Goal: Transaction & Acquisition: Purchase product/service

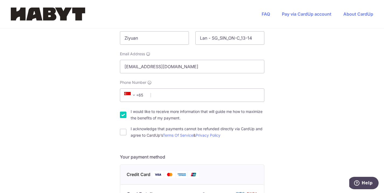
scroll to position [131, 0]
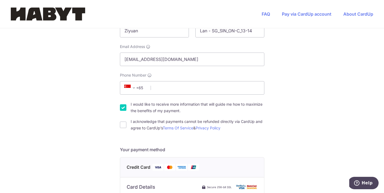
click at [128, 118] on div "I acknowledge that payments cannot be refunded directly via CardUp and agree to…" at bounding box center [192, 124] width 145 height 13
click at [124, 122] on input "I acknowledge that payments cannot be refunded directly via CardUp and agree to…" at bounding box center [123, 125] width 6 height 6
checkbox input "false"
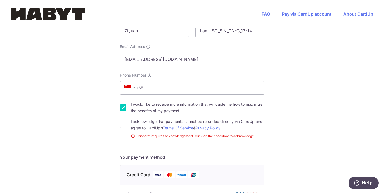
click at [123, 104] on input "I would like to receive more information that will guide me how to maximize the…" at bounding box center [123, 107] width 6 height 6
checkbox input "true"
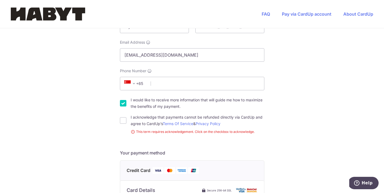
click at [148, 114] on label "I acknowledge that payments cannot be refunded directly via CardUp and agree to…" at bounding box center [198, 120] width 134 height 13
click at [127, 117] on input "I acknowledge that payments cannot be refunded directly via CardUp and agree to…" at bounding box center [123, 120] width 6 height 6
checkbox input "true"
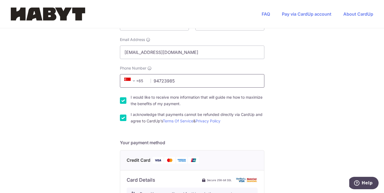
scroll to position [142, 0]
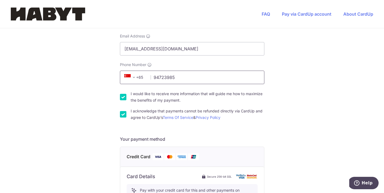
type input "94723985"
click at [138, 108] on label "I acknowledge that payments cannot be refunded directly via CardUp and agree to…" at bounding box center [198, 114] width 134 height 13
click at [127, 111] on input "I acknowledge that payments cannot be refunded directly via CardUp and agree to…" at bounding box center [123, 114] width 6 height 6
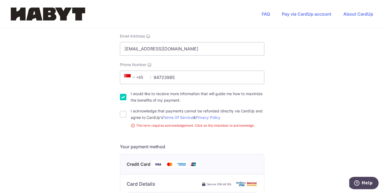
click at [138, 108] on label "I acknowledge that payments cannot be refunded directly via CardUp and agree to…" at bounding box center [198, 114] width 134 height 13
click at [127, 111] on input "I acknowledge that payments cannot be refunded directly via CardUp and agree to…" at bounding box center [123, 114] width 6 height 6
checkbox input "true"
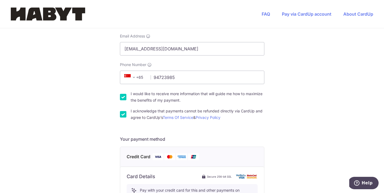
click at [153, 91] on label "I would like to receive more information that will guide me how to maximize the…" at bounding box center [198, 97] width 134 height 13
click at [127, 94] on input "I would like to receive more information that will guide me how to maximize the…" at bounding box center [123, 97] width 6 height 6
click at [153, 91] on label "I would like to receive more information that will guide me how to maximize the…" at bounding box center [198, 97] width 134 height 13
click at [127, 94] on input "I would like to receive more information that will guide me how to maximize the…" at bounding box center [123, 97] width 6 height 6
checkbox input "true"
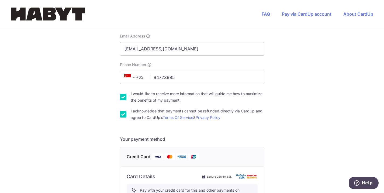
click at [149, 108] on label "I acknowledge that payments cannot be refunded directly via CardUp and agree to…" at bounding box center [198, 114] width 134 height 13
click at [127, 111] on input "I acknowledge that payments cannot be refunded directly via CardUp and agree to…" at bounding box center [123, 114] width 6 height 6
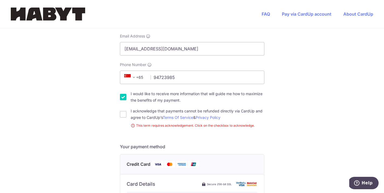
click at [149, 108] on label "I acknowledge that payments cannot be refunded directly via CardUp and agree to…" at bounding box center [198, 114] width 134 height 13
click at [127, 111] on input "I acknowledge that payments cannot be refunded directly via CardUp and agree to…" at bounding box center [123, 114] width 6 height 6
checkbox input "true"
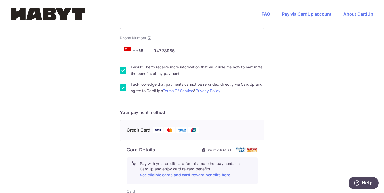
scroll to position [196, 0]
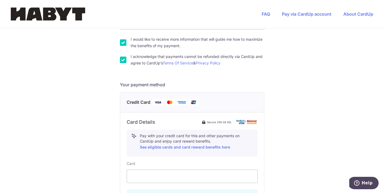
click at [291, 139] on div "You are paying HABYT COMMUNE SINGAPORE 1 PTE. LTD. HABYT COMMUNE SINGAPORE 1 PT…" at bounding box center [192, 101] width 384 height 538
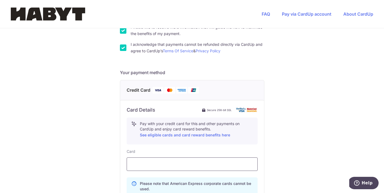
click at [186, 158] on div at bounding box center [192, 164] width 131 height 13
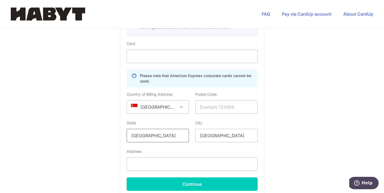
scroll to position [325, 0]
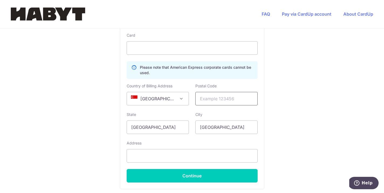
paste input "018979"
type input "018979"
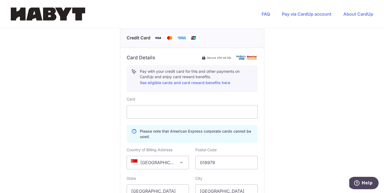
scroll to position [358, 0]
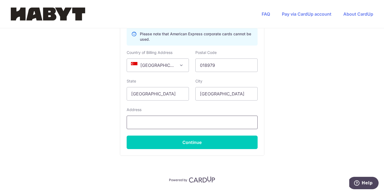
click at [213, 116] on input "text" at bounding box center [192, 122] width 131 height 13
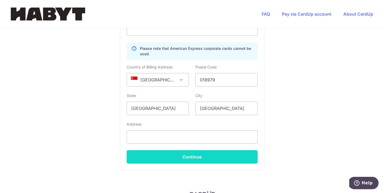
click at [206, 150] on button "Continue" at bounding box center [192, 156] width 131 height 13
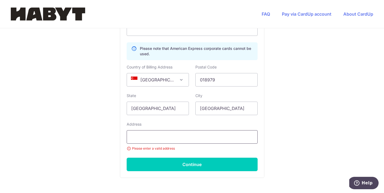
click at [189, 130] on input "text" at bounding box center [192, 136] width 131 height 13
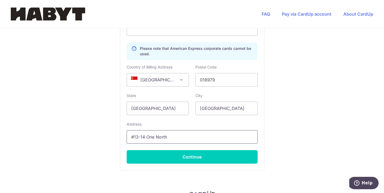
click at [144, 130] on input "#13-14 One North" at bounding box center [192, 136] width 131 height 13
click at [191, 130] on input "#13-14 Lobby C One North" at bounding box center [192, 136] width 131 height 13
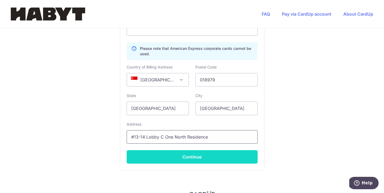
type input "#13-14 Lobby C One North Residence"
click at [190, 150] on button "Continue" at bounding box center [192, 156] width 131 height 13
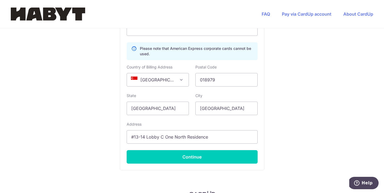
type input "**** 5775"
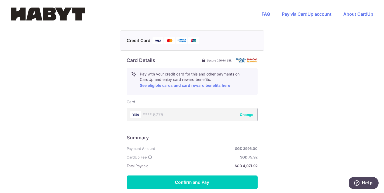
scroll to position [265, 0]
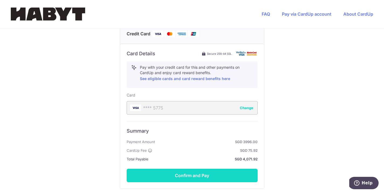
click at [223, 169] on button "Confirm and Pay" at bounding box center [192, 175] width 131 height 13
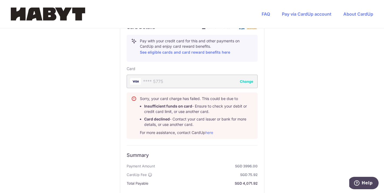
scroll to position [349, 0]
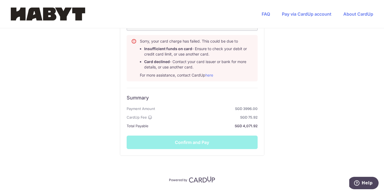
click at [197, 125] on div "Summary Payment Amount SGD 3996.00 CardUp Fee SGD 75.92 Total Payable SGD 4,071…" at bounding box center [192, 118] width 131 height 61
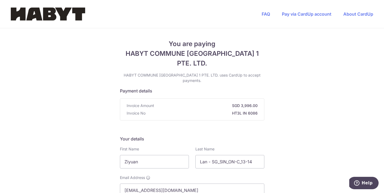
scroll to position [0, 0]
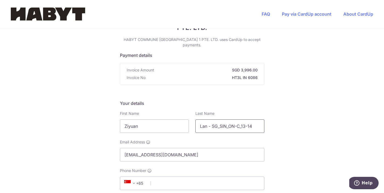
scroll to position [37, 0]
drag, startPoint x: 250, startPoint y: 110, endPoint x: 213, endPoint y: 110, distance: 37.0
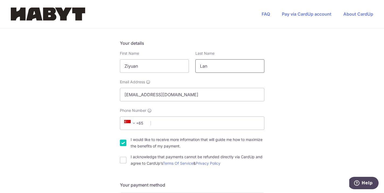
scroll to position [100, 0]
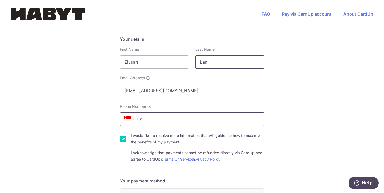
type input "Lan"
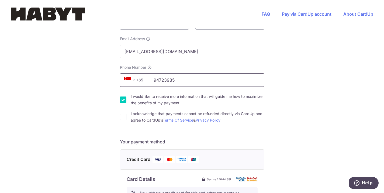
scroll to position [143, 0]
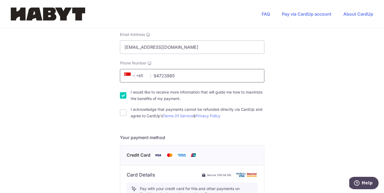
type input "94723985"
click at [137, 106] on label "I acknowledge that payments cannot be refunded directly via CardUp and agree to…" at bounding box center [198, 112] width 134 height 13
click at [127, 110] on input "I acknowledge that payments cannot be refunded directly via CardUp and agree to…" at bounding box center [123, 113] width 6 height 6
checkbox input "true"
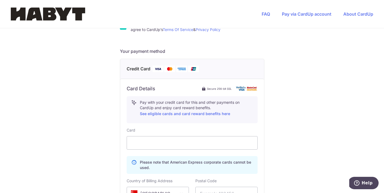
scroll to position [235, 0]
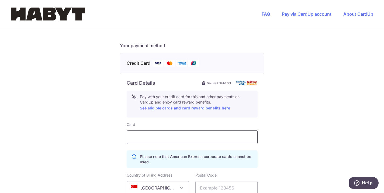
click at [156, 131] on div at bounding box center [192, 137] width 131 height 13
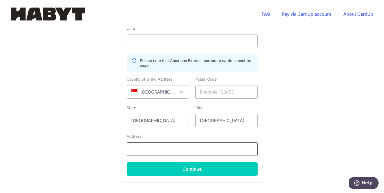
scroll to position [311, 0]
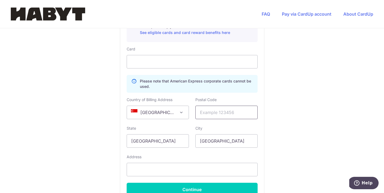
paste input "018978"
type input "018978"
click at [191, 163] on input "text" at bounding box center [192, 169] width 131 height 13
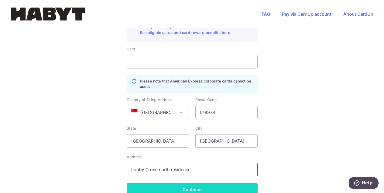
type input "Lobby C one north residence"
click at [188, 183] on button "Continue" at bounding box center [192, 189] width 131 height 13
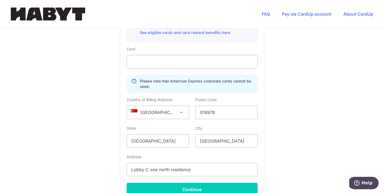
type input "**** 5775"
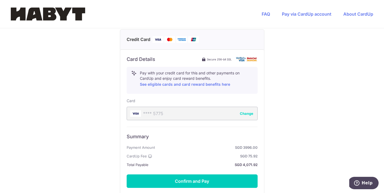
scroll to position [264, 0]
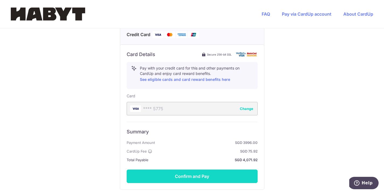
click at [210, 170] on button "Confirm and Pay" at bounding box center [192, 176] width 131 height 13
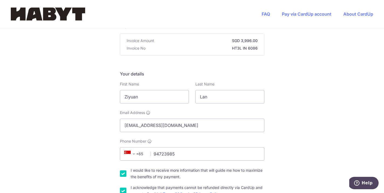
scroll to position [0, 0]
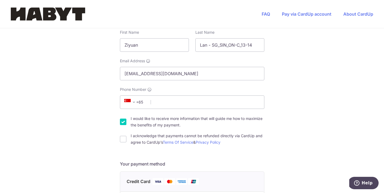
click at [143, 133] on label "I acknowledge that payments cannot be refunded directly via CardUp and agree to…" at bounding box center [198, 139] width 134 height 13
click at [127, 136] on input "I acknowledge that payments cannot be refunded directly via CardUp and agree to…" at bounding box center [123, 139] width 6 height 6
checkbox input "true"
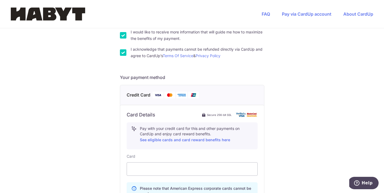
scroll to position [206, 0]
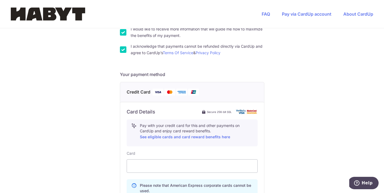
click at [155, 89] on img at bounding box center [158, 92] width 11 height 7
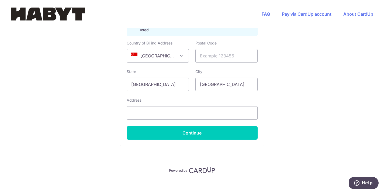
scroll to position [358, 0]
